Goal: Find specific page/section: Find specific page/section

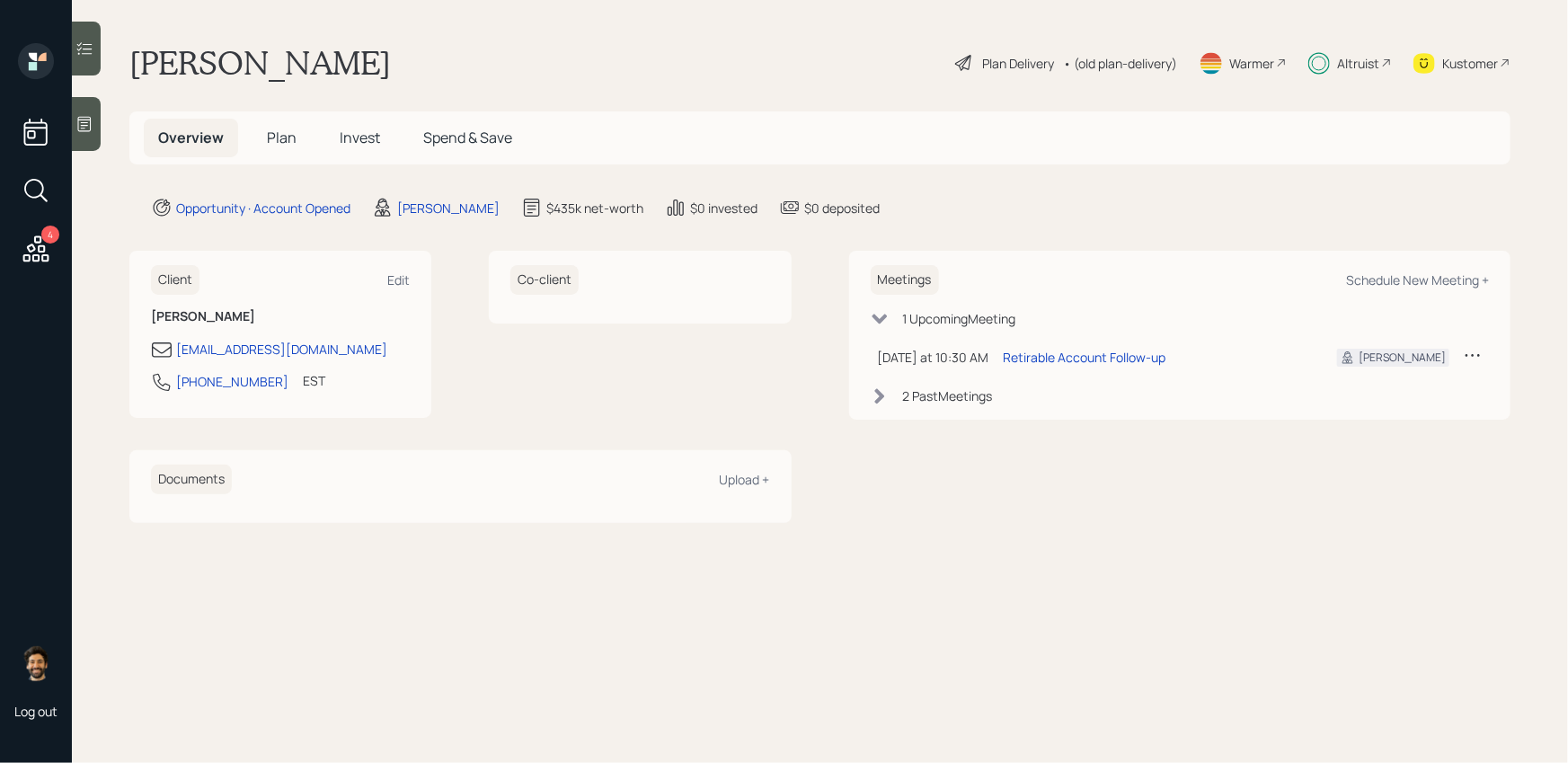
click at [1392, 60] on div "Plan Delivery • (old plan-delivery) Warmer Altruist Kustomer" at bounding box center [1232, 62] width 557 height 39
click at [1353, 62] on div "Altruist" at bounding box center [1357, 63] width 42 height 19
